Goal: Transaction & Acquisition: Book appointment/travel/reservation

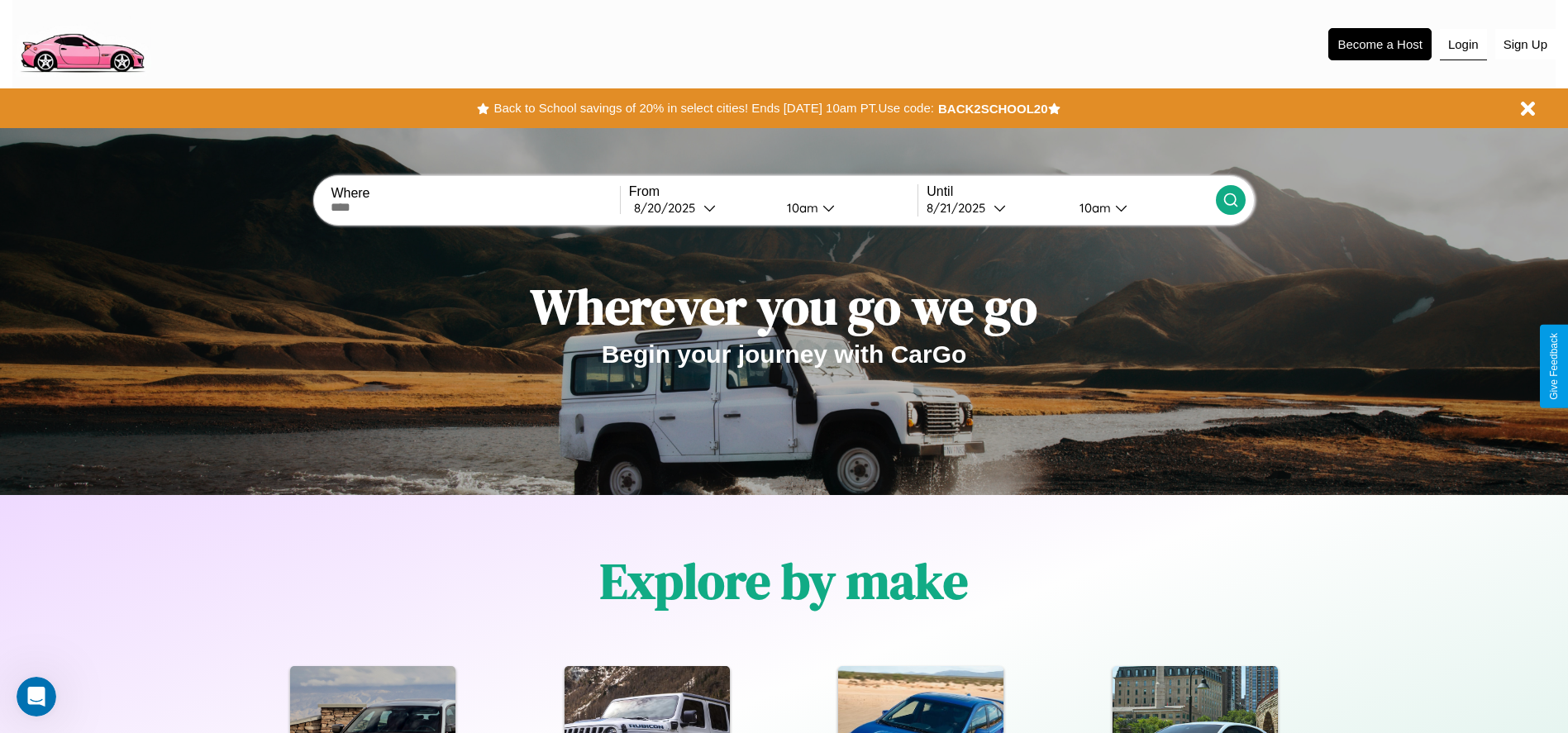
click at [1463, 44] on button "Login" at bounding box center [1463, 45] width 47 height 32
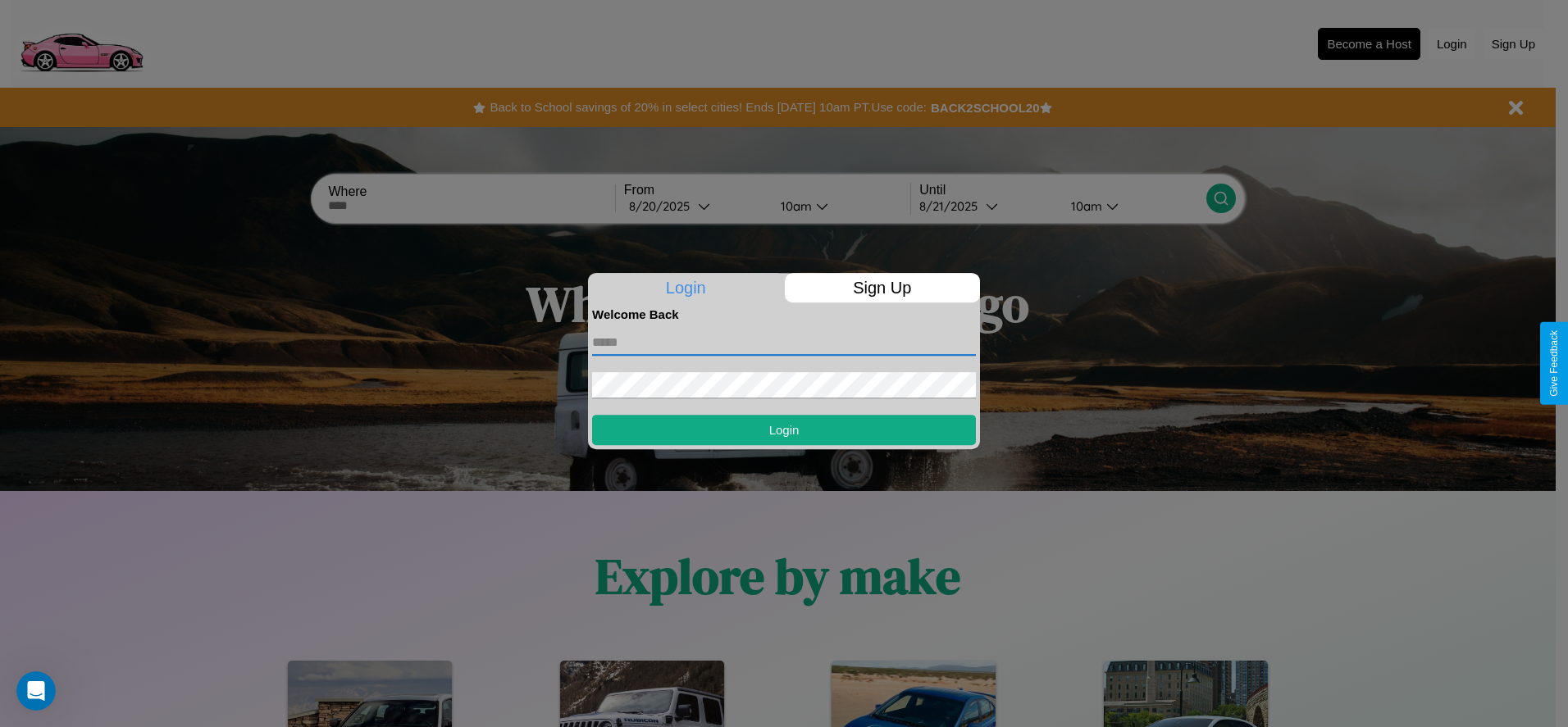
click at [784, 342] on input "text" at bounding box center [783, 342] width 384 height 26
type input "**********"
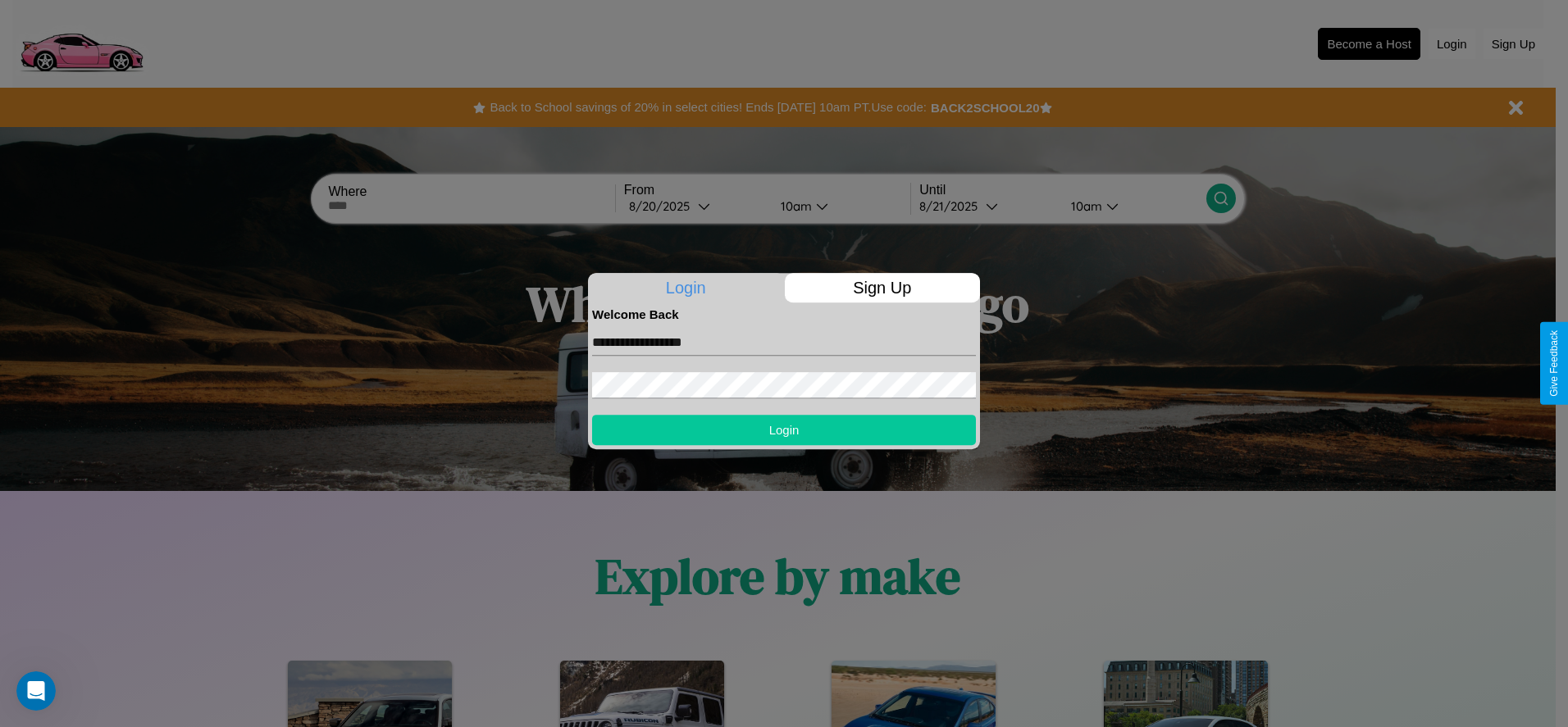
click at [784, 430] on button "Login" at bounding box center [783, 430] width 384 height 31
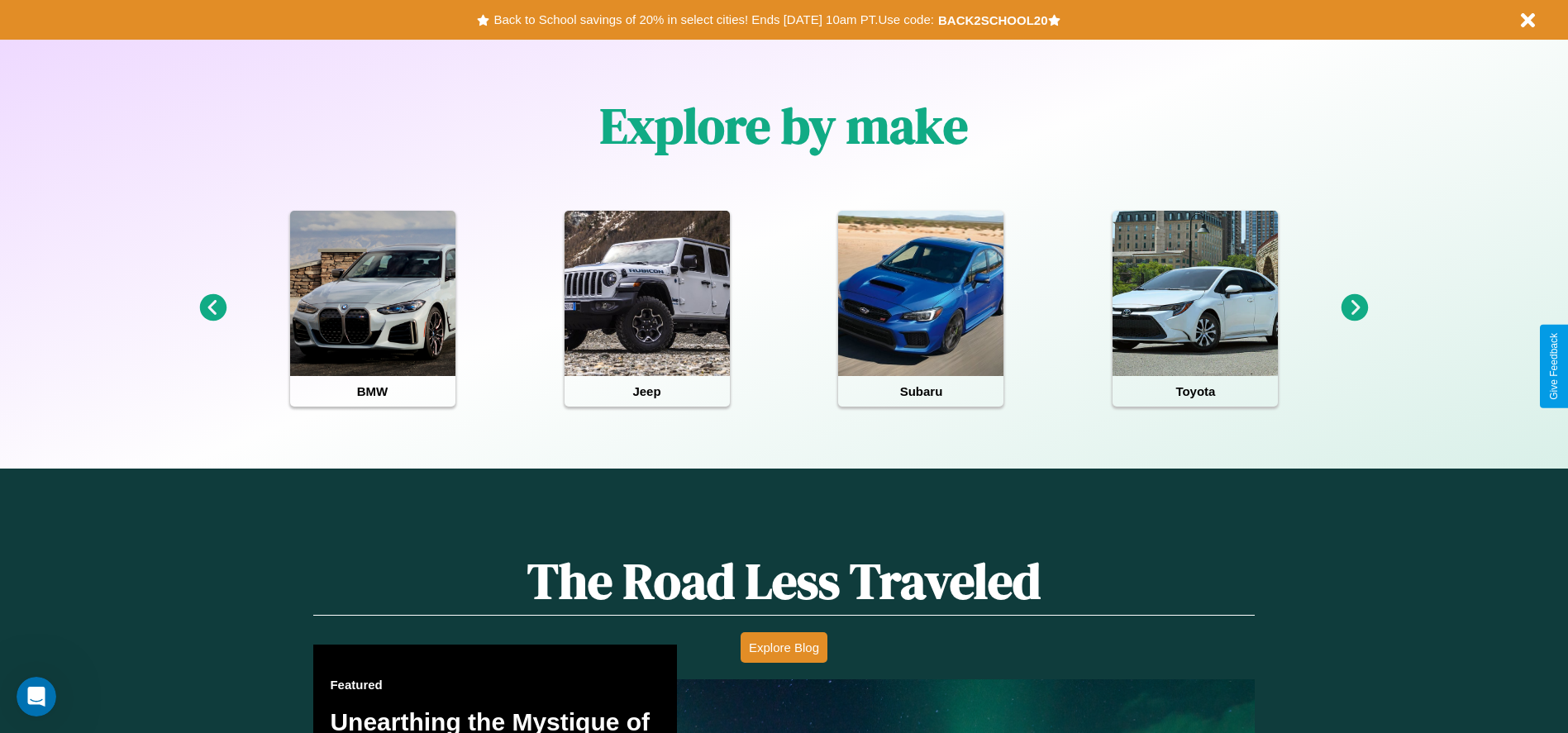
scroll to position [736, 0]
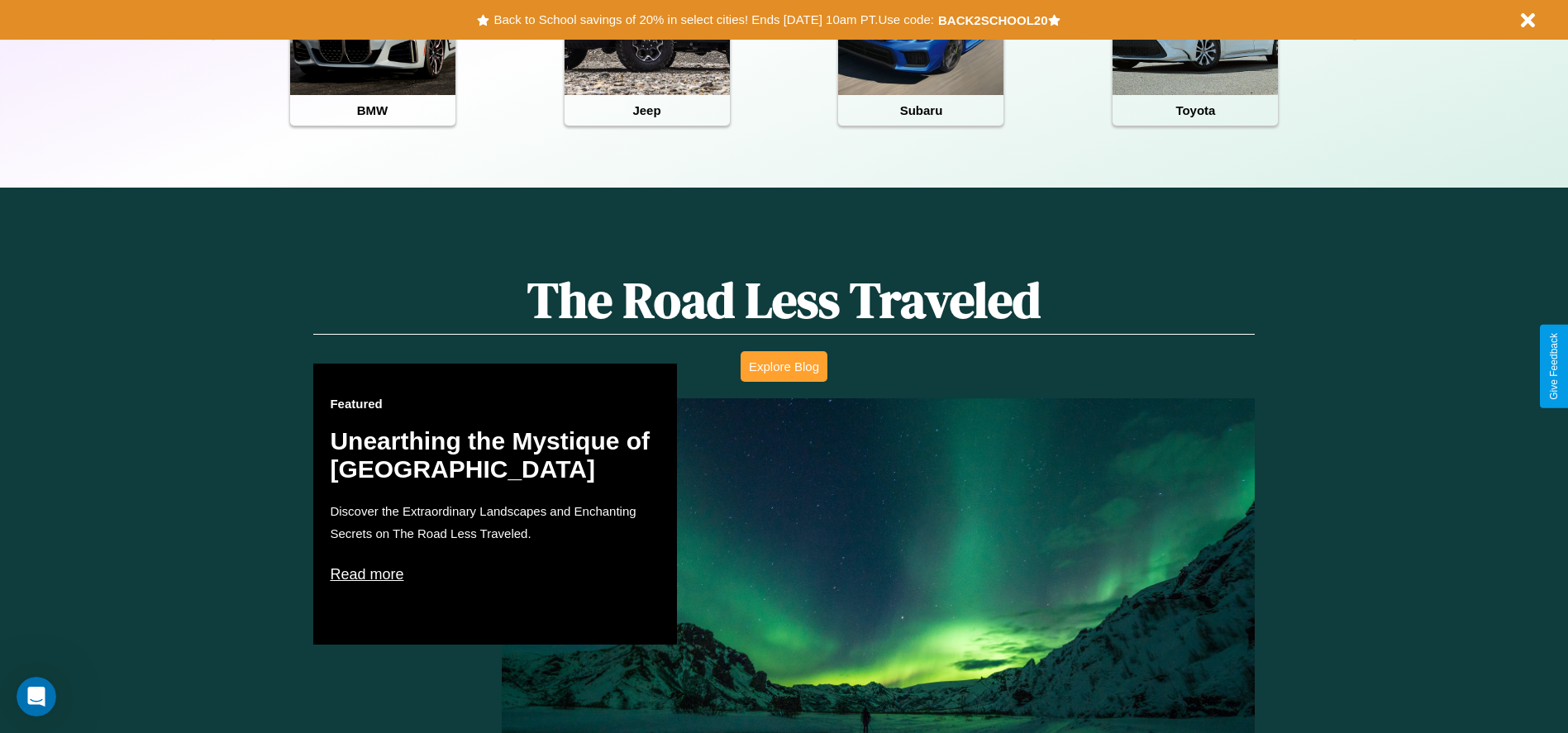
click at [784, 366] on button "Explore Blog" at bounding box center [784, 366] width 87 height 31
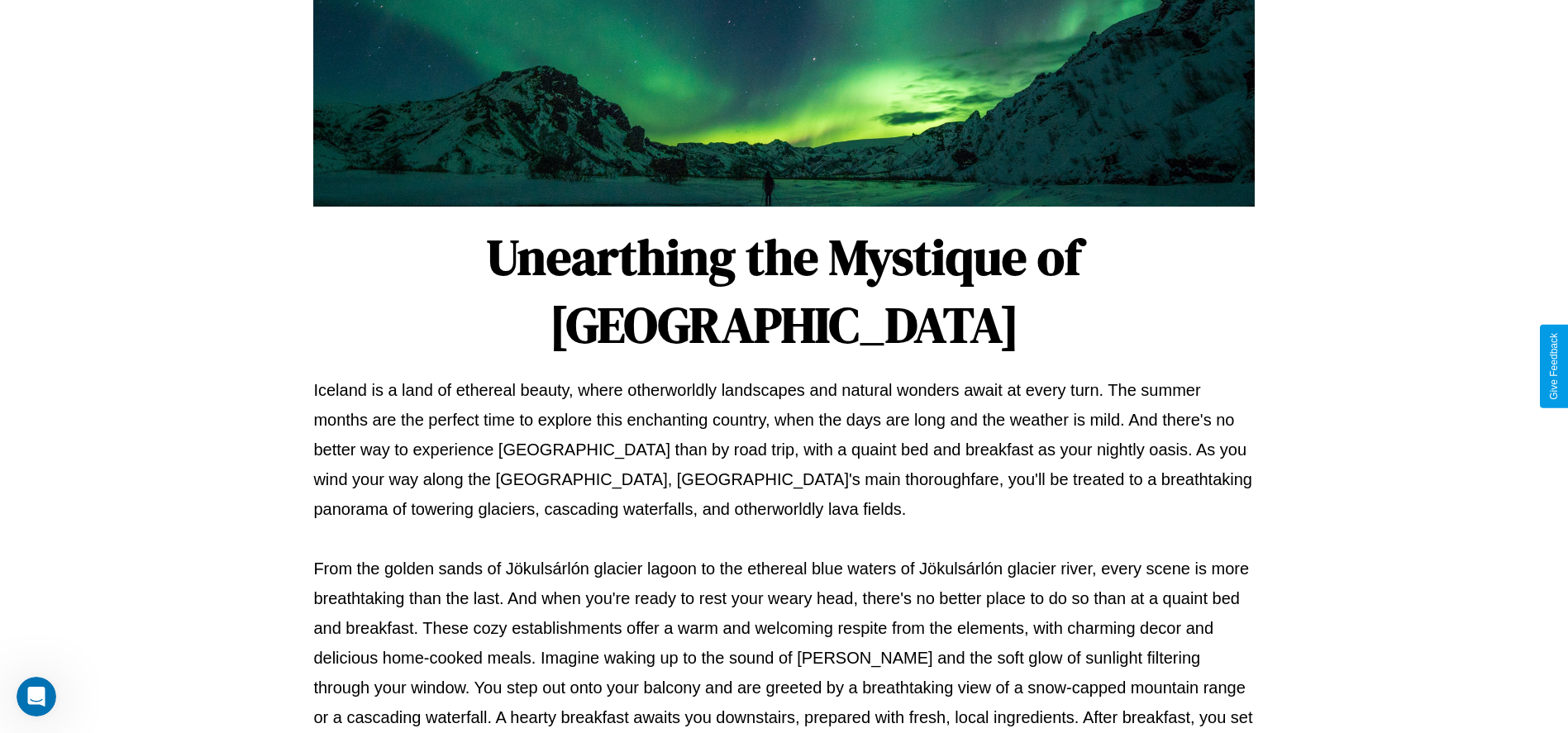
scroll to position [548, 0]
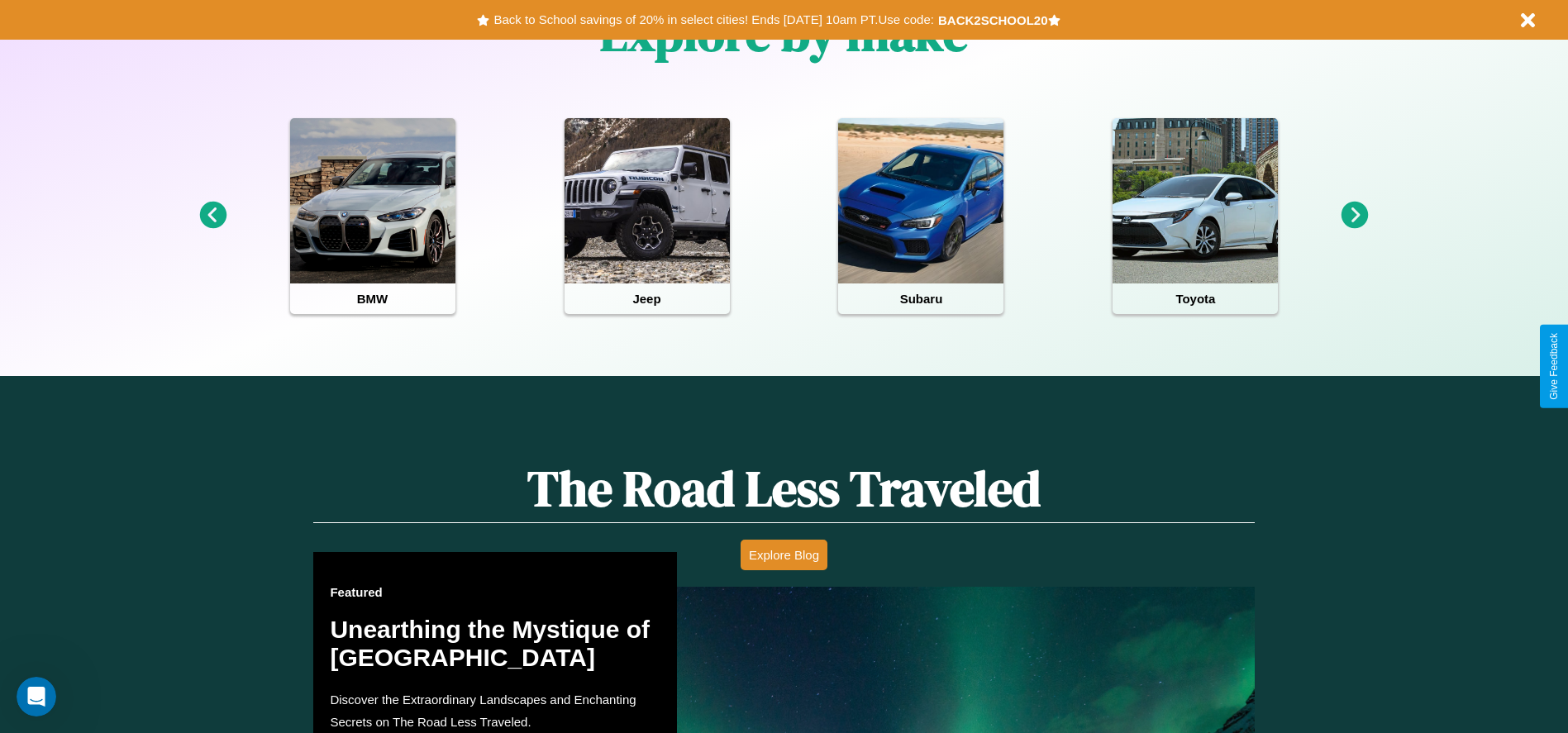
scroll to position [767, 0]
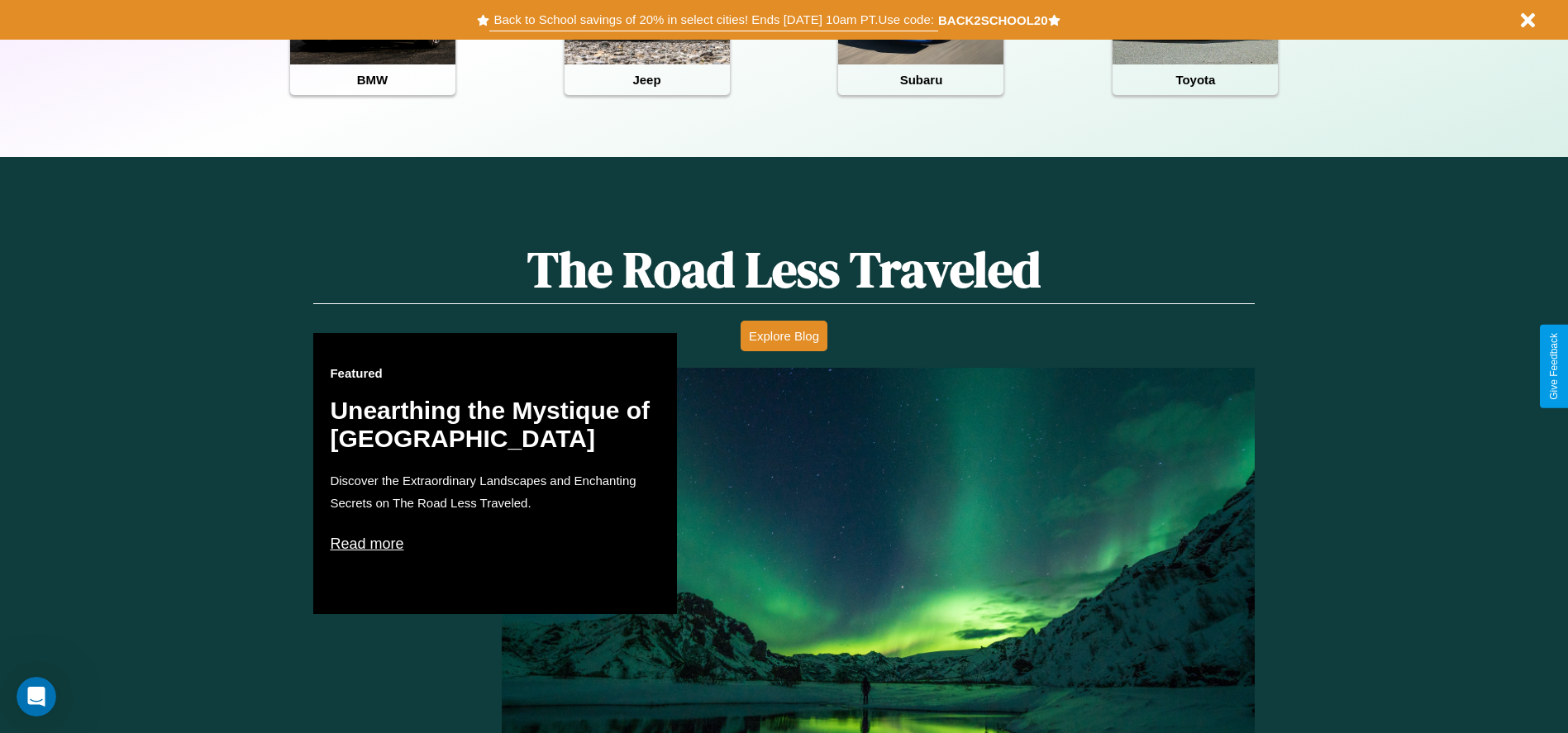
click at [713, 20] on button "Back to School savings of 20% in select cities! Ends 9/1 at 10am PT. Use code:" at bounding box center [713, 20] width 448 height 23
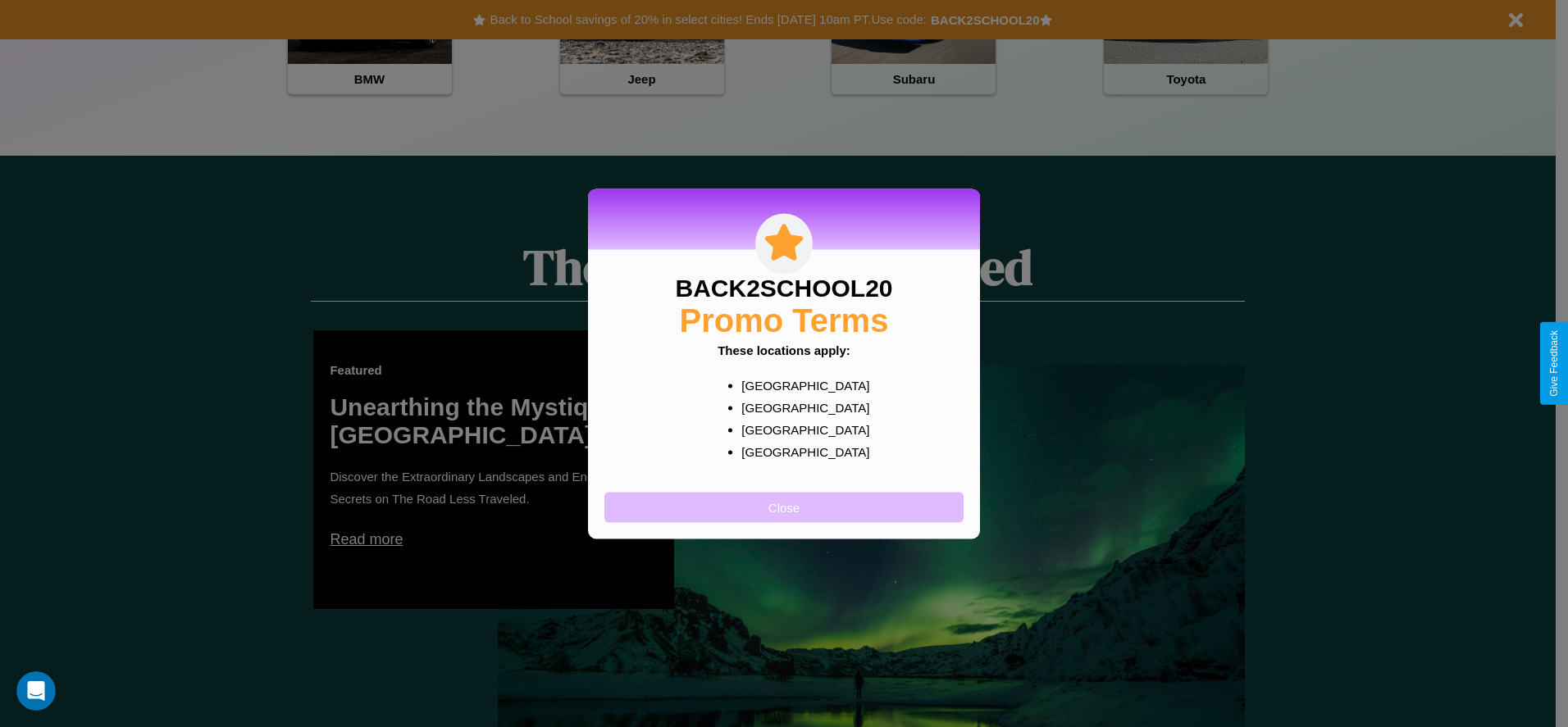
click at [784, 507] on button "Close" at bounding box center [784, 507] width 359 height 31
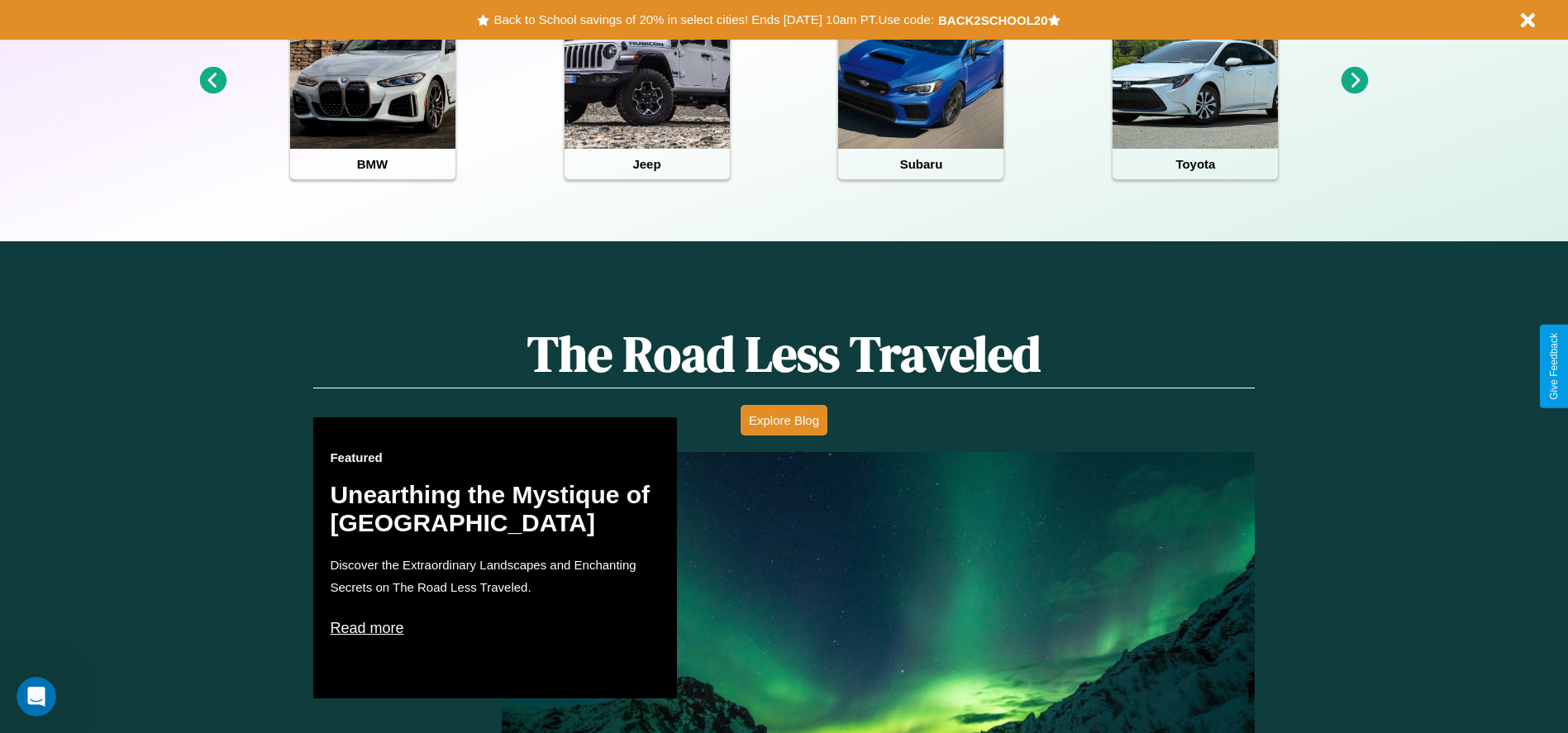
scroll to position [343, 0]
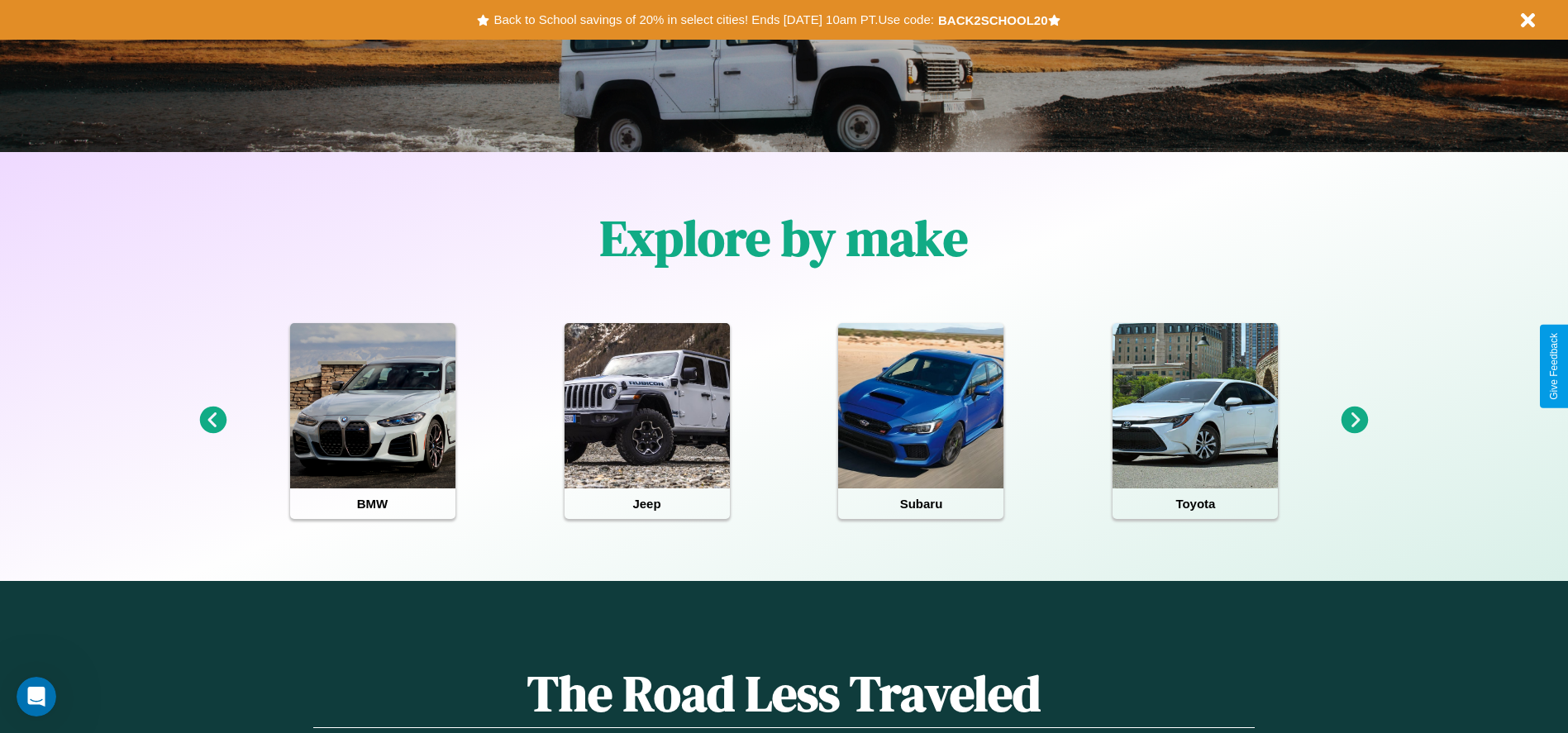
click at [213, 421] on icon at bounding box center [213, 421] width 27 height 27
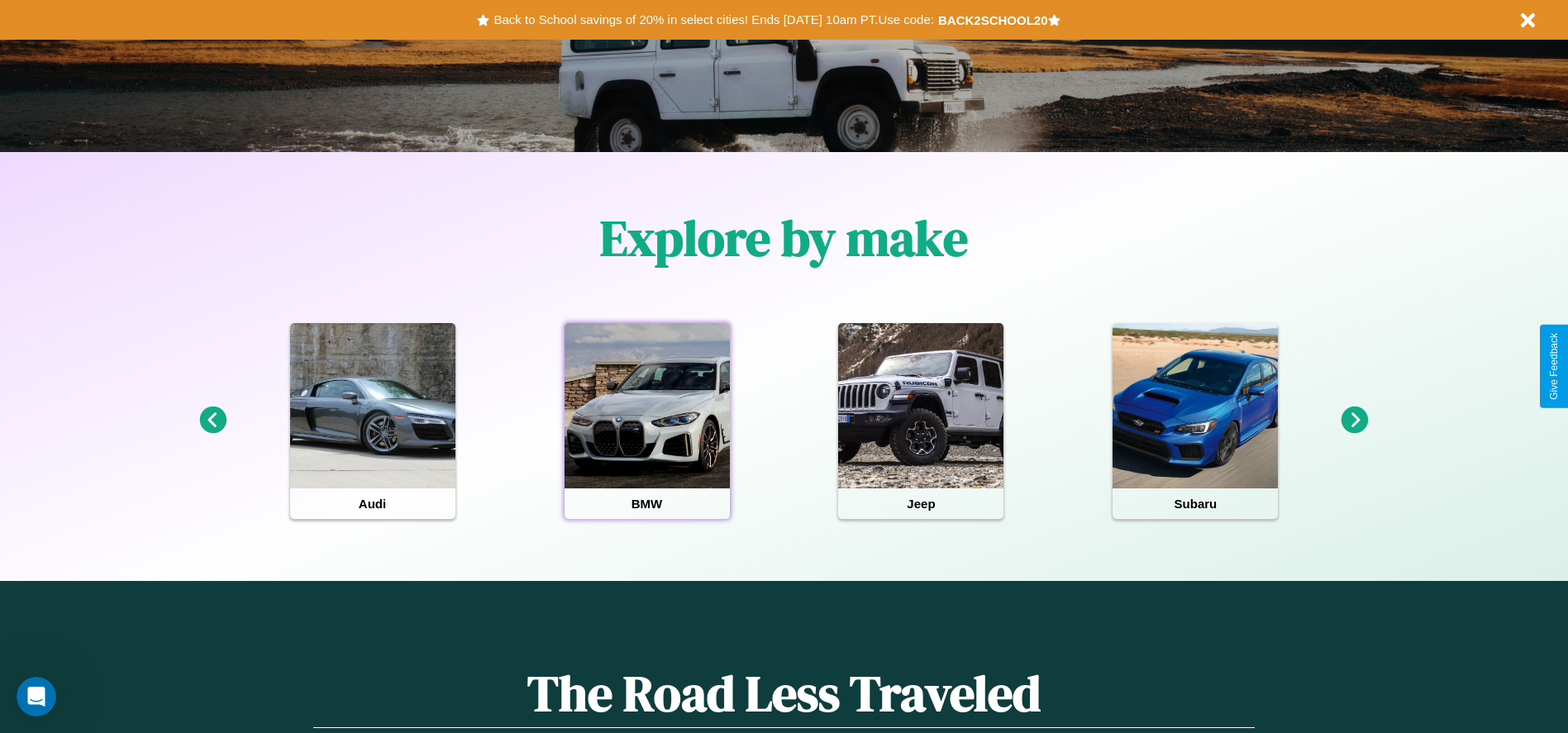
click at [646, 421] on div at bounding box center [647, 406] width 166 height 166
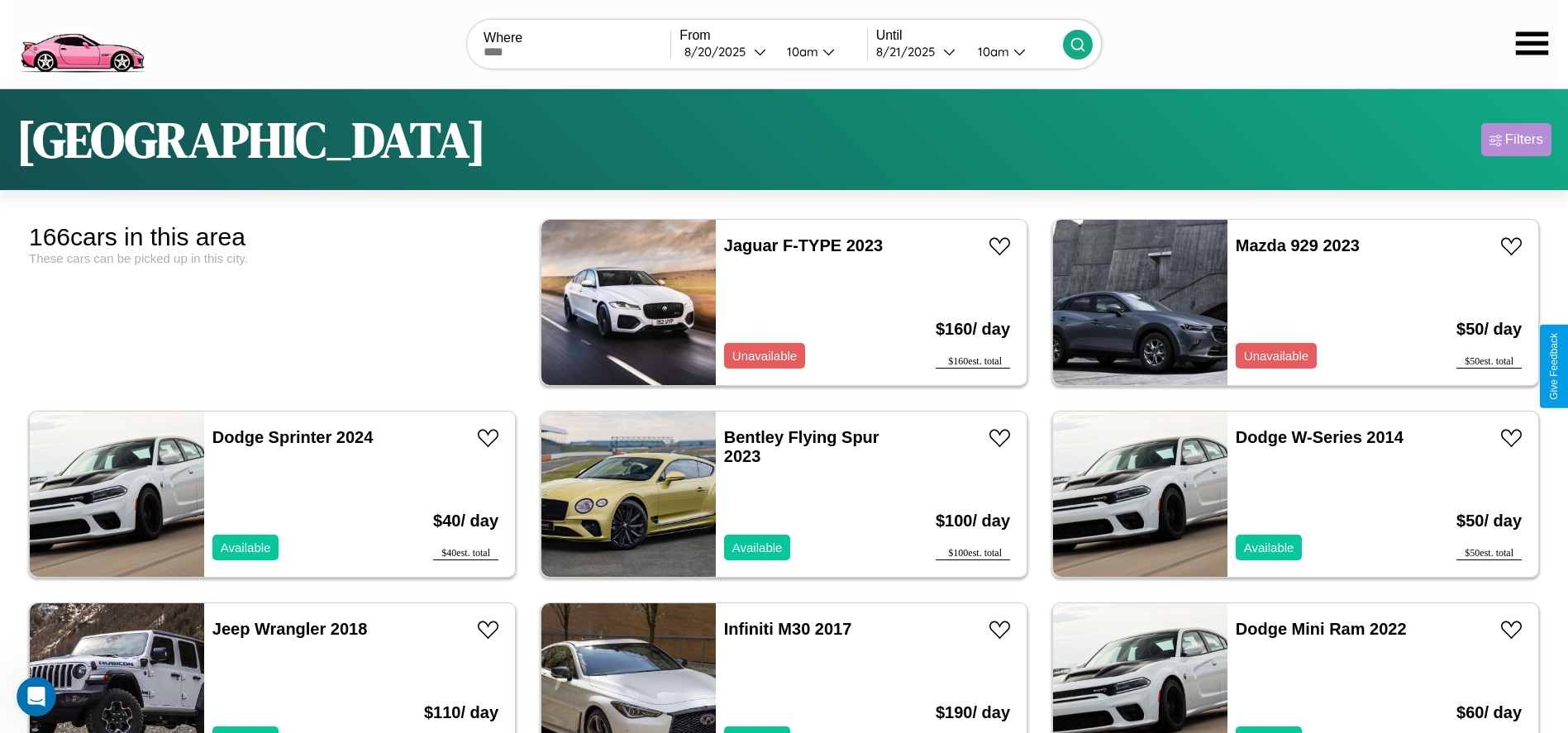
click at [1517, 140] on div "Filters" at bounding box center [1524, 139] width 38 height 16
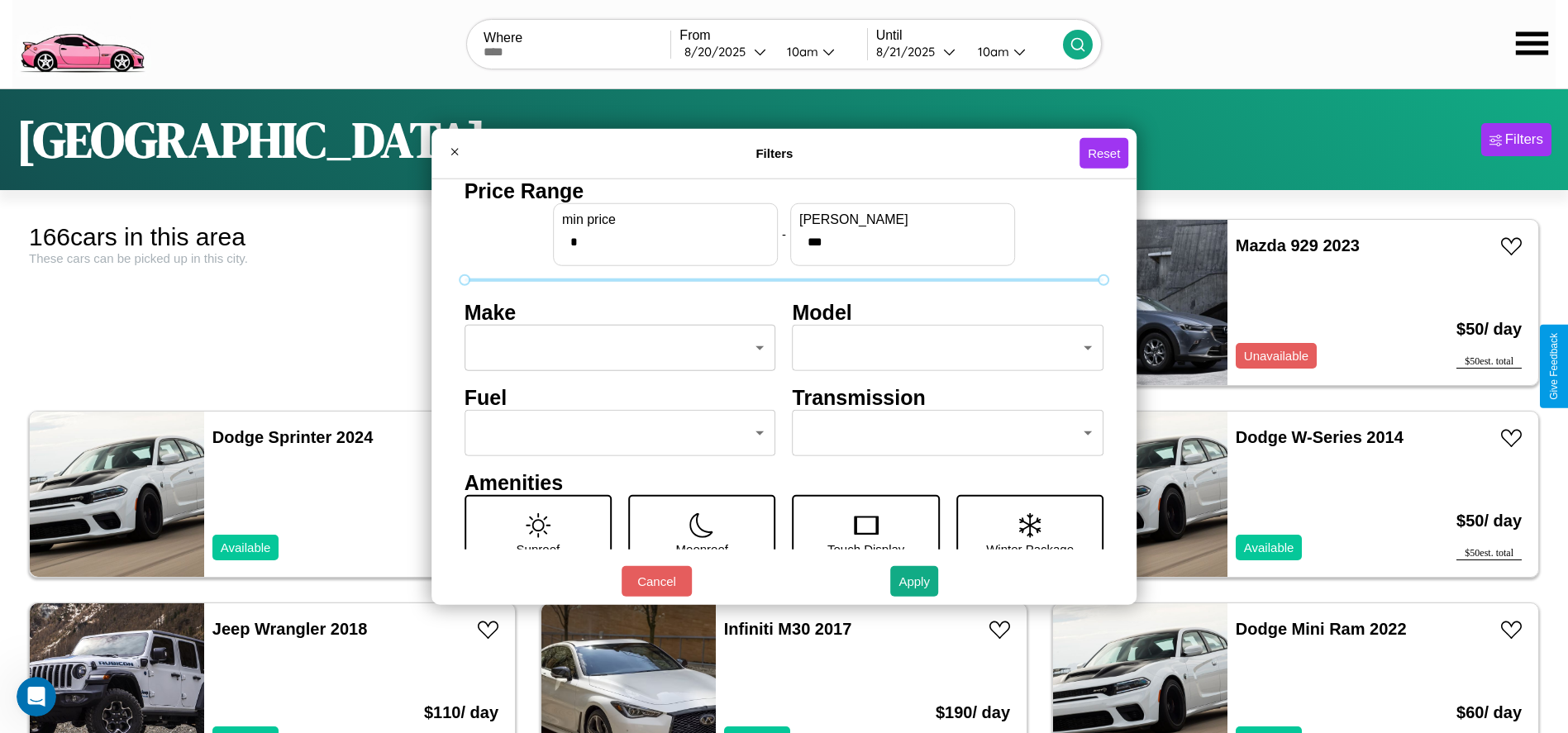
click at [615, 348] on body "CarGo Where From 8 / 20 / 2025 10am Until 8 / 21 / 2025 10am London Filters 166…" at bounding box center [784, 418] width 1568 height 836
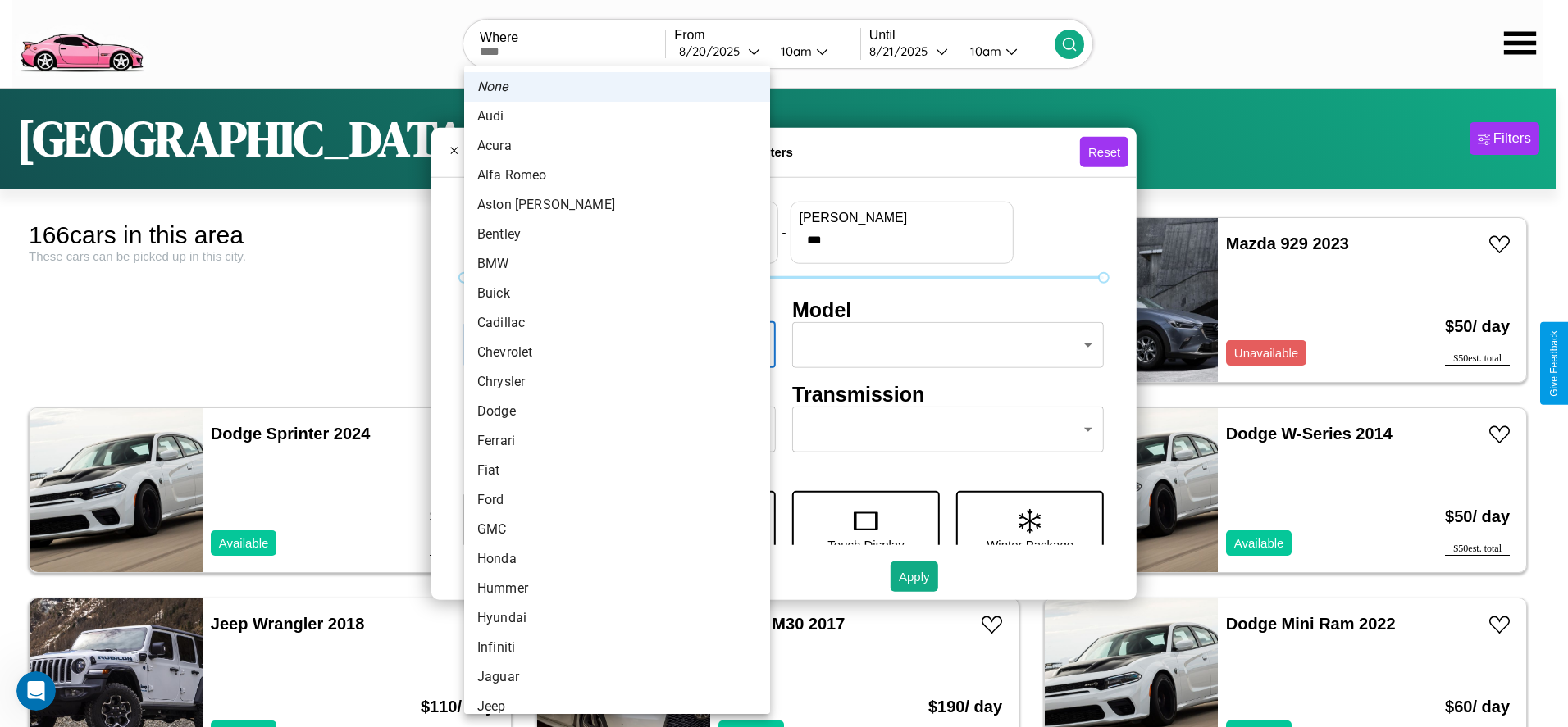
click at [611, 235] on li "Bentley" at bounding box center [616, 234] width 306 height 30
type input "*******"
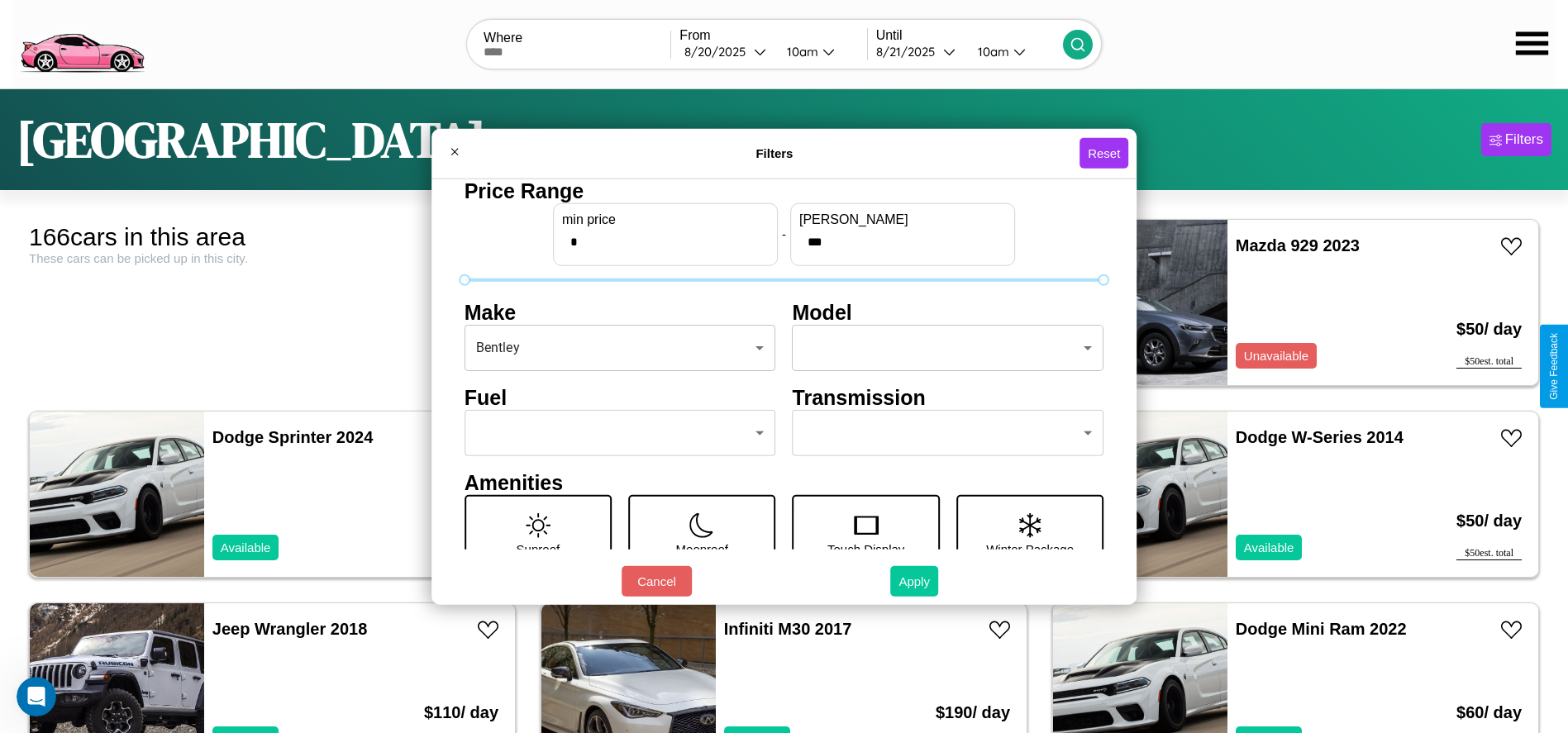
click at [915, 581] on button "Apply" at bounding box center [914, 582] width 48 height 31
